Goal: Submit feedback/report problem

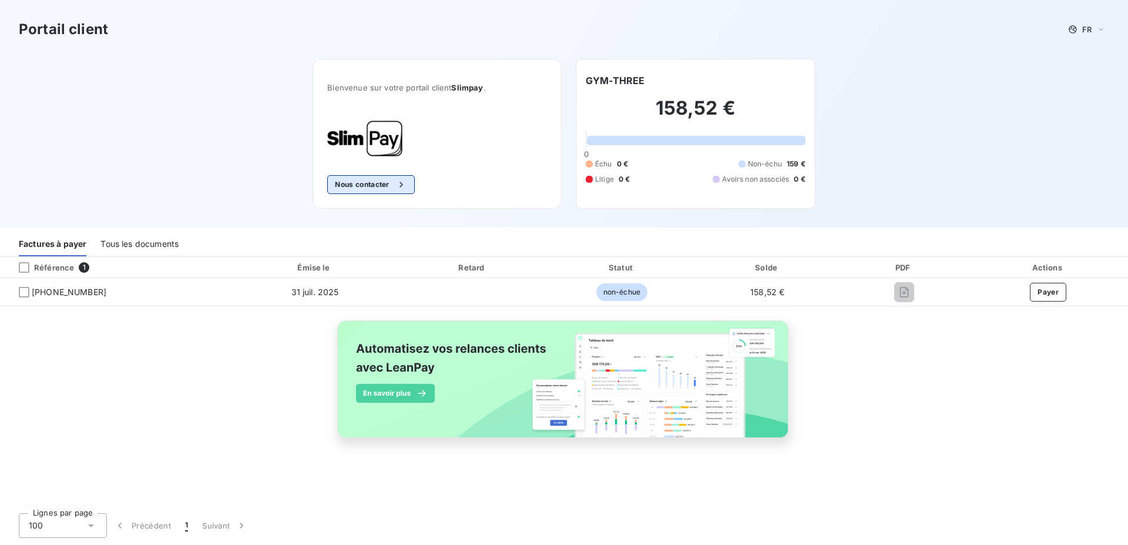
click at [404, 189] on icon "button" at bounding box center [402, 185] width 12 height 12
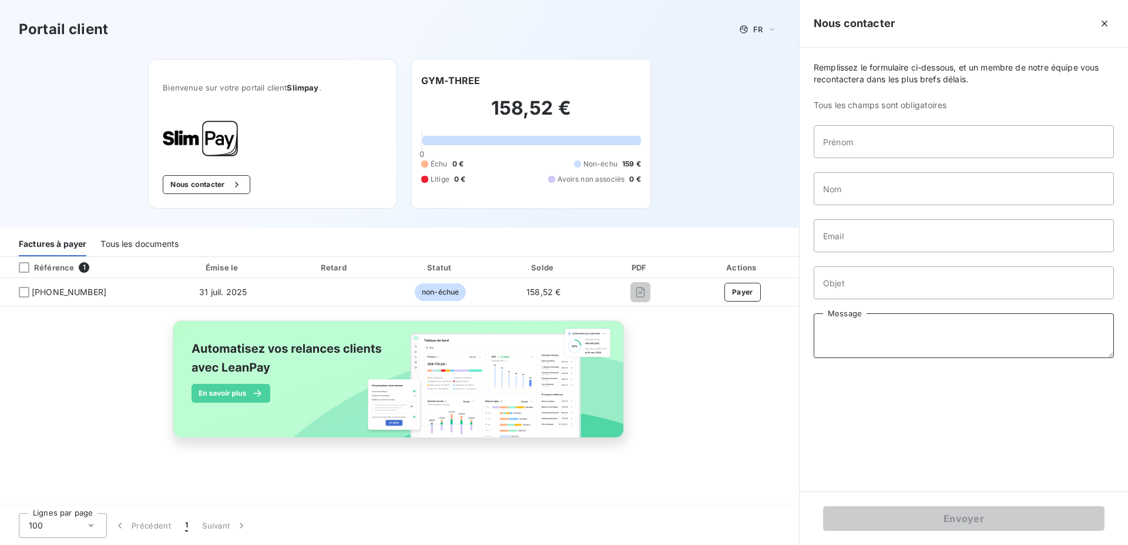
click at [913, 334] on textarea "Message" at bounding box center [964, 335] width 300 height 45
click at [839, 326] on textarea "Message" at bounding box center [964, 335] width 300 height 45
paste textarea "Bonjour, Nous ne recevons plus les factures depuis [DATE]. Merci de bien vouloi…"
type textarea "Bonjour, Nous ne recevons plus les factures depuis [DATE]. Merci de bien vouloi…"
click at [849, 281] on input "Objet" at bounding box center [964, 282] width 300 height 33
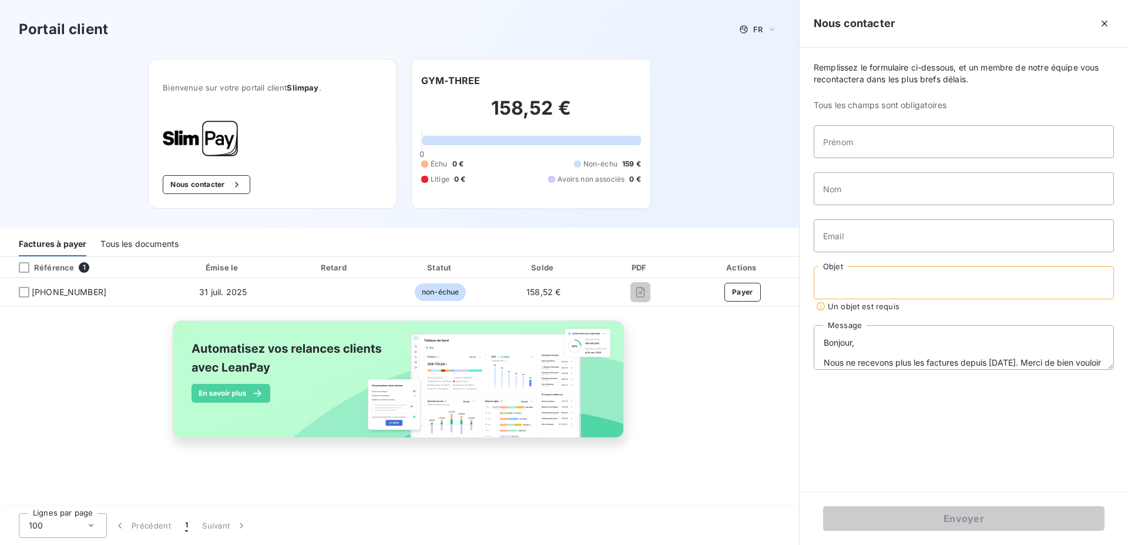
click at [893, 275] on input "Objet" at bounding box center [964, 282] width 300 height 33
paste input "FACTURES NON PARVENUE"
type input "FACTURES NON PARVENUE"
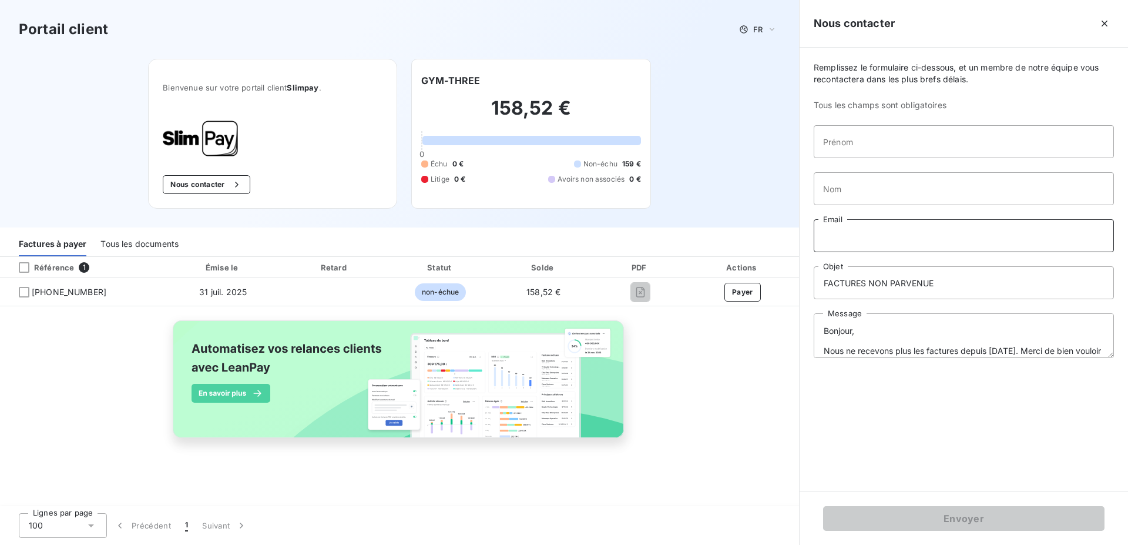
click at [879, 237] on input "Email" at bounding box center [964, 235] width 300 height 33
type input "[EMAIL_ADDRESS][DOMAIN_NAME]"
click at [863, 192] on input "Nom" at bounding box center [964, 188] width 300 height 33
type input "SESTITOT"
click at [860, 153] on input "Prénom" at bounding box center [964, 141] width 300 height 33
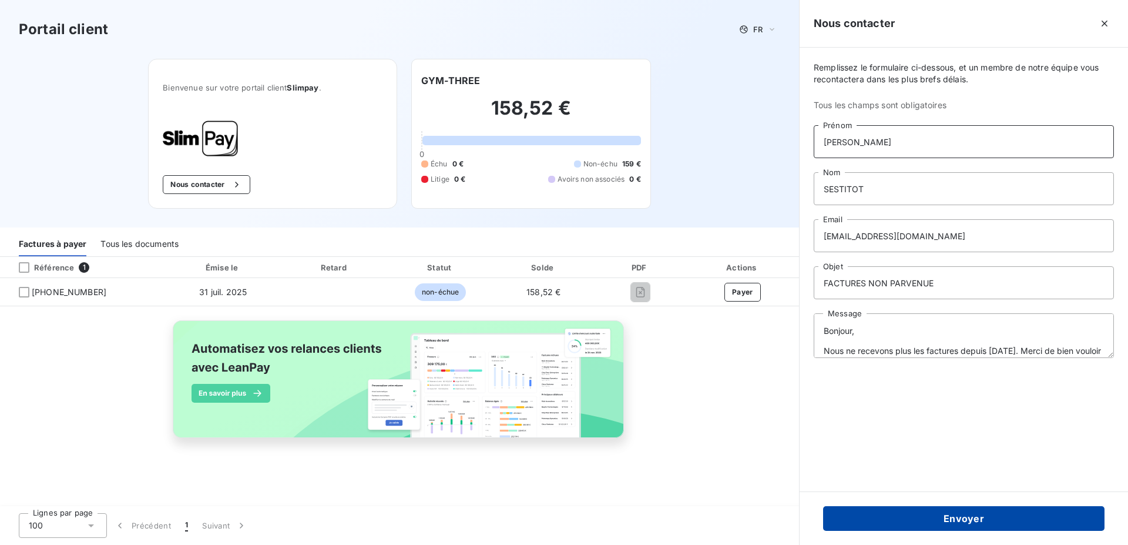
type input "[PERSON_NAME]"
click at [978, 527] on button "Envoyer" at bounding box center [964, 518] width 282 height 25
